Goal: Transaction & Acquisition: Purchase product/service

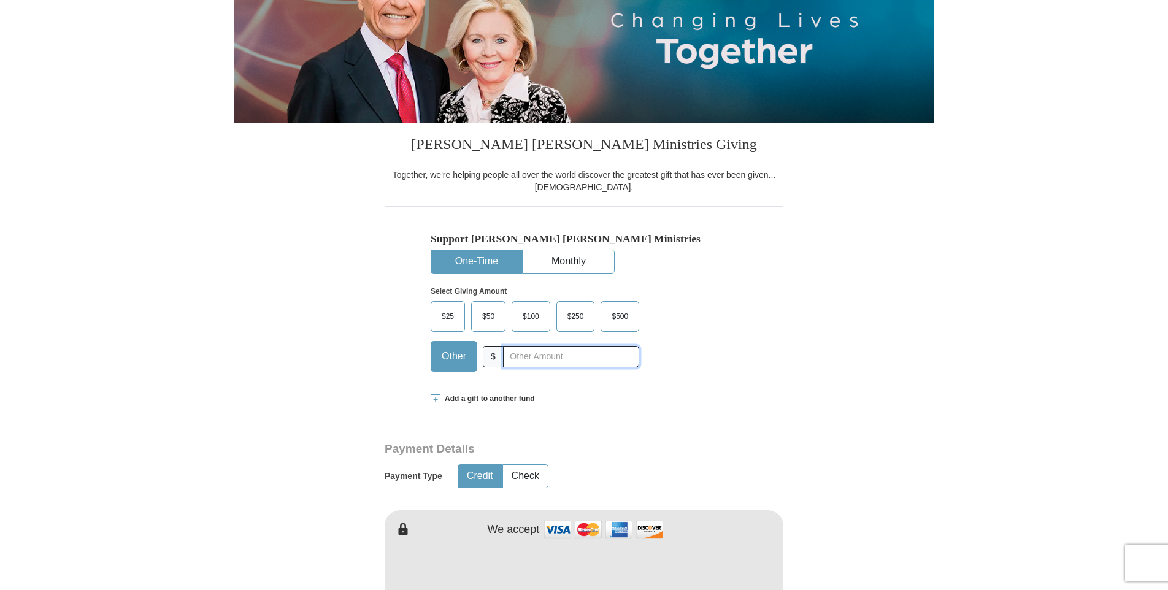
click at [529, 356] on input "text" at bounding box center [571, 356] width 136 height 21
type input "130.00"
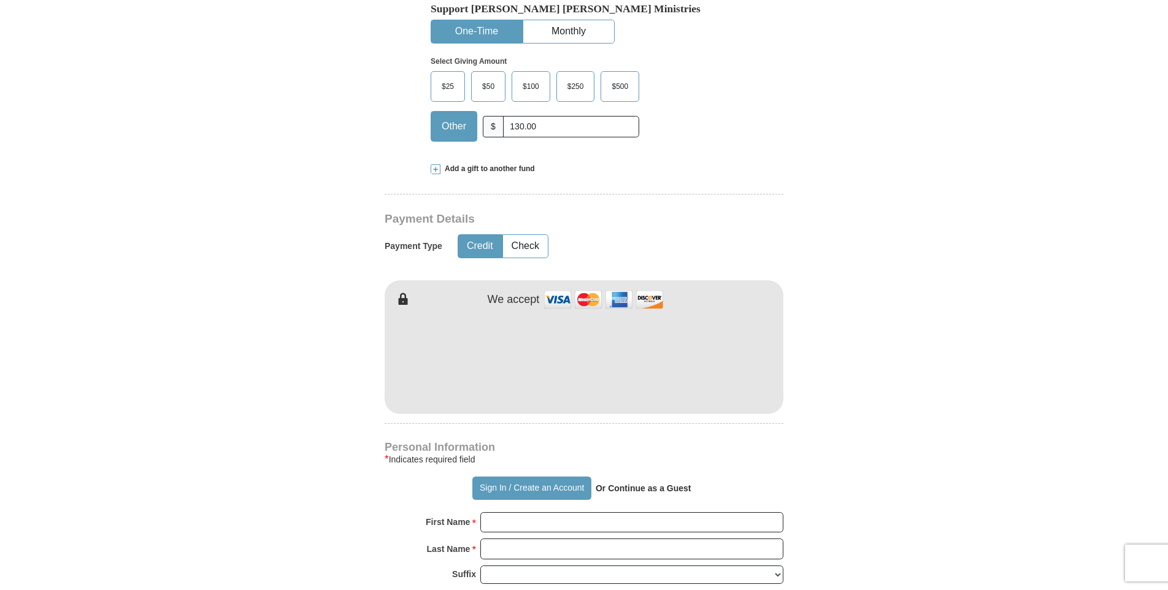
scroll to position [491, 0]
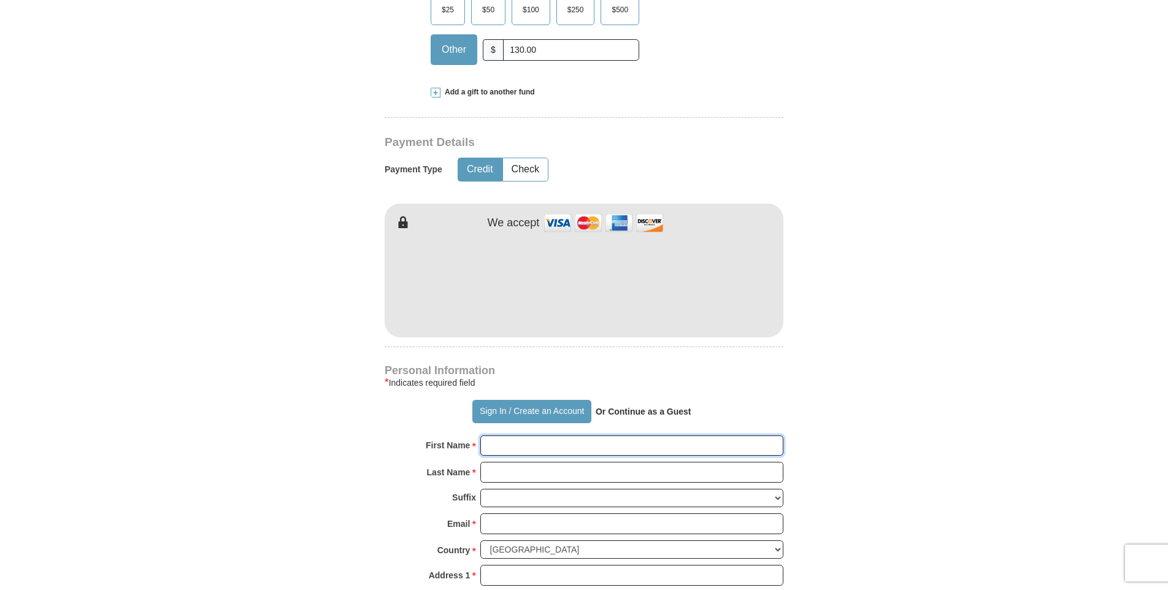
click at [573, 454] on input "First Name *" at bounding box center [631, 445] width 303 height 21
type input "[PERSON_NAME]"
type input "[EMAIL_ADDRESS][DOMAIN_NAME]"
type input "[STREET_ADDRESS]"
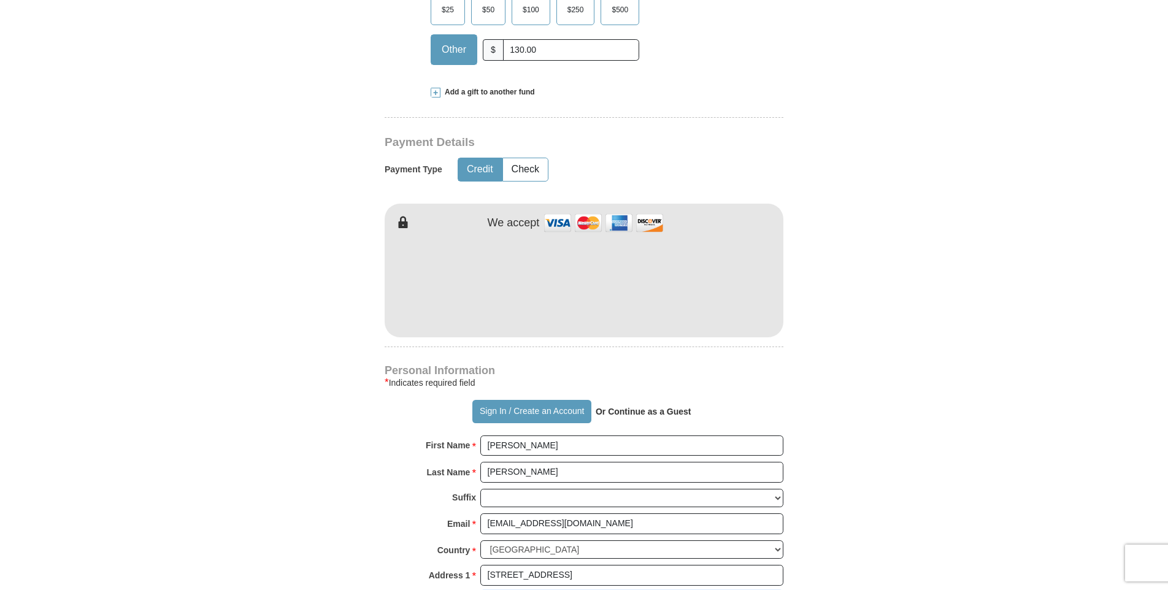
type input "[STREET_ADDRESS]"
type input "[PERSON_NAME]"
type input "85355"
type input "6238266835"
click at [896, 418] on form "Already have an account? Sign in for faster giving. Don't have an account? Crea…" at bounding box center [583, 310] width 699 height 1504
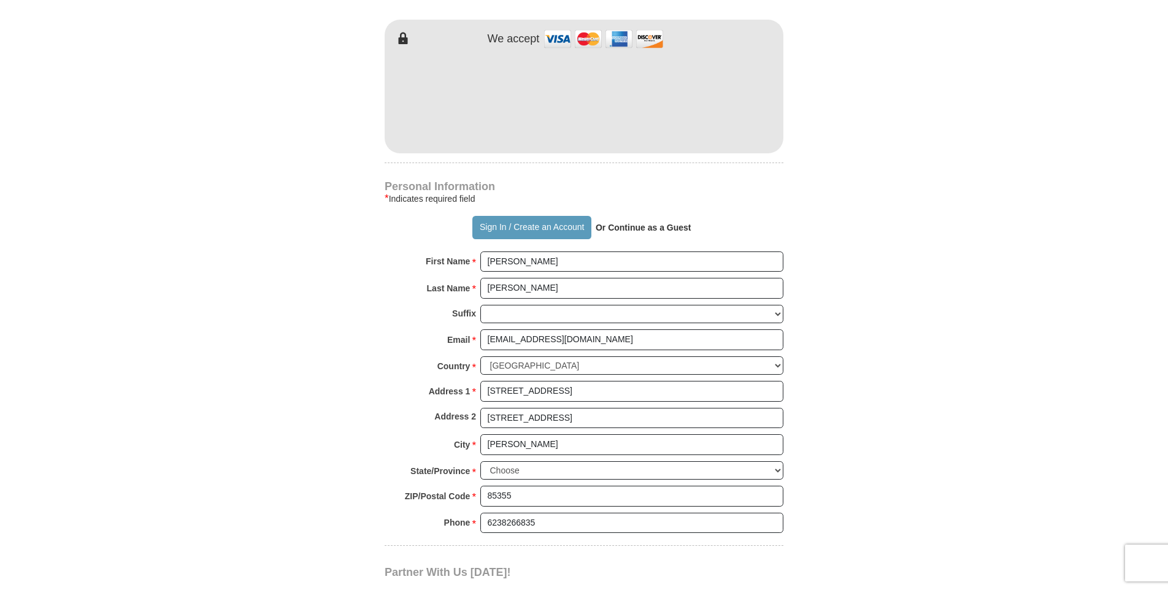
scroll to position [736, 0]
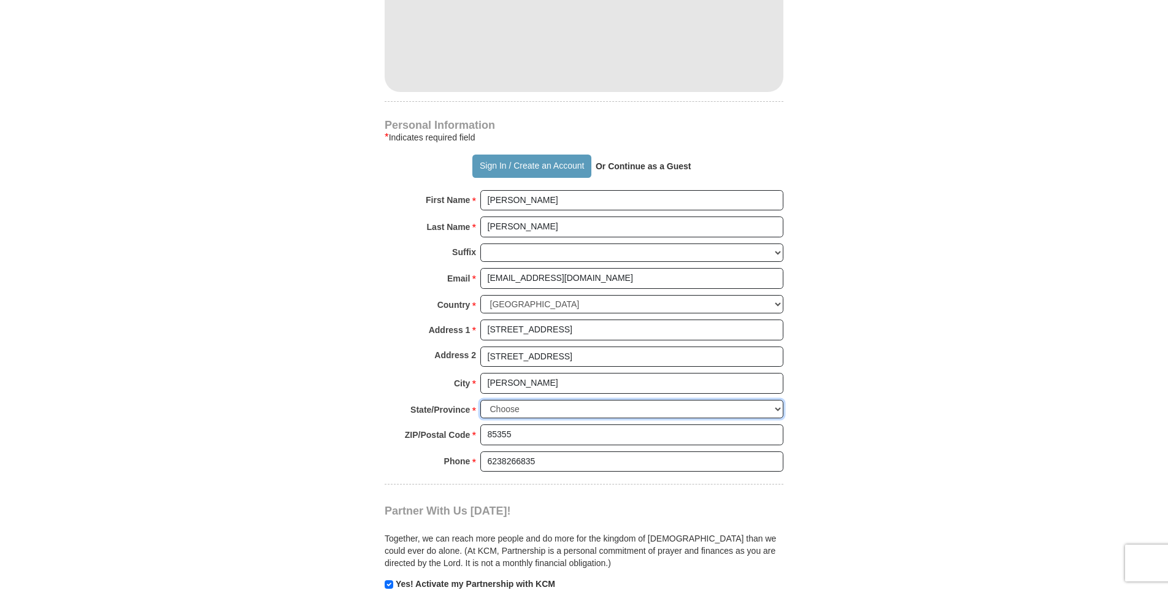
click at [571, 404] on select "Choose [US_STATE] [US_STATE] [US_STATE] [US_STATE] [US_STATE] Armed Forces Amer…" at bounding box center [631, 409] width 303 height 19
select select "AZ"
click at [480, 400] on select "Choose [US_STATE] [US_STATE] [US_STATE] [US_STATE] [US_STATE] Armed Forces Amer…" at bounding box center [631, 409] width 303 height 19
click at [925, 404] on form "Already have an account? Sign in for faster giving. Don't have an account? Crea…" at bounding box center [583, 65] width 699 height 1504
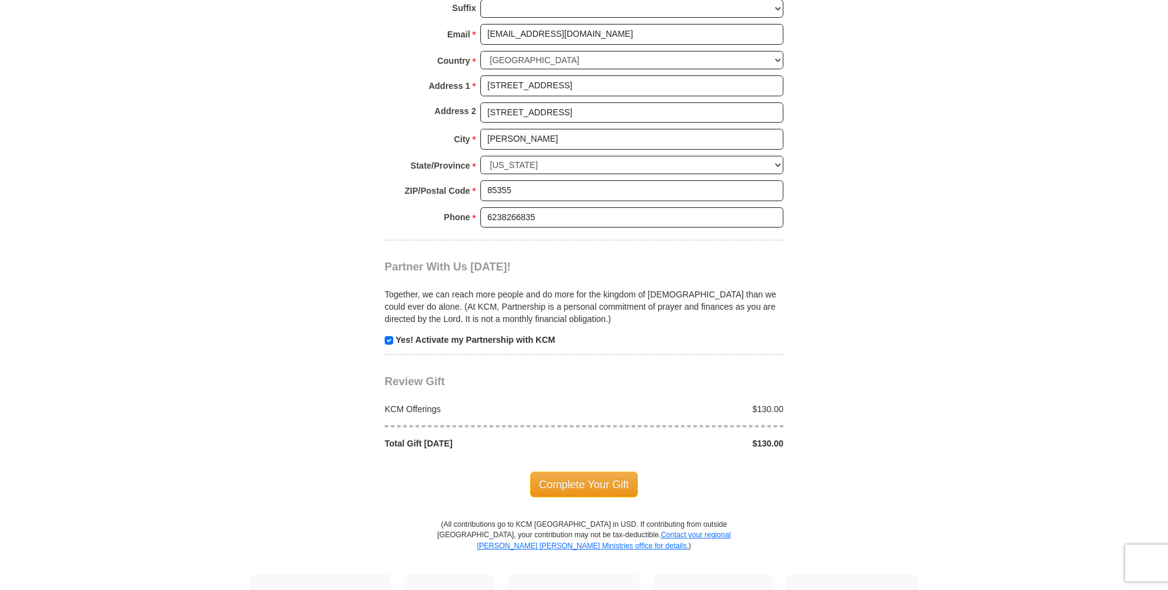
scroll to position [981, 0]
click at [387, 336] on input "checkbox" at bounding box center [389, 339] width 9 height 9
checkbox input "false"
click at [568, 483] on span "Complete Your Gift" at bounding box center [584, 483] width 109 height 26
